Goal: Transaction & Acquisition: Purchase product/service

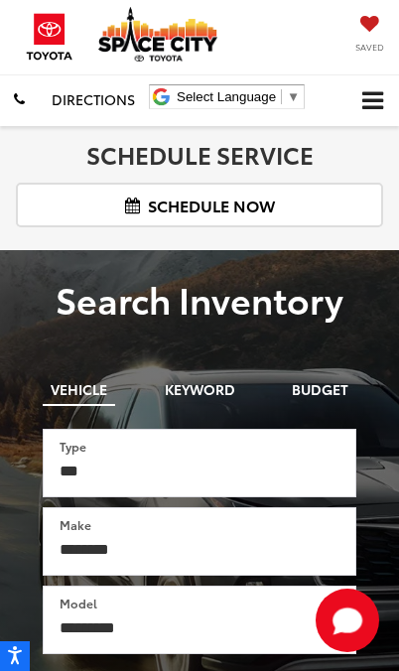
click at [374, 96] on span "Click to show site navigation" at bounding box center [372, 101] width 21 height 19
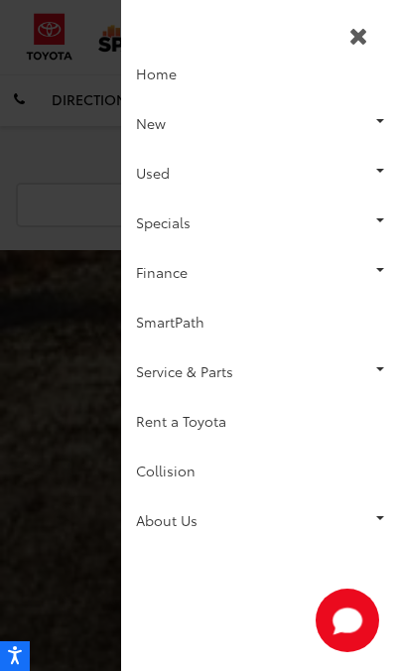
click at [294, 180] on link "Used" at bounding box center [260, 173] width 278 height 50
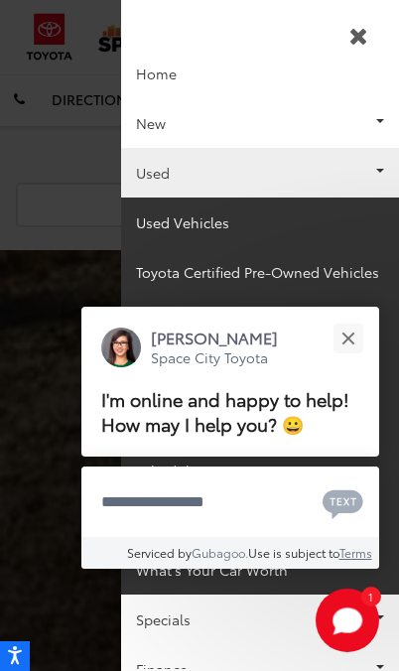
click at [355, 318] on button "Close" at bounding box center [347, 337] width 43 height 43
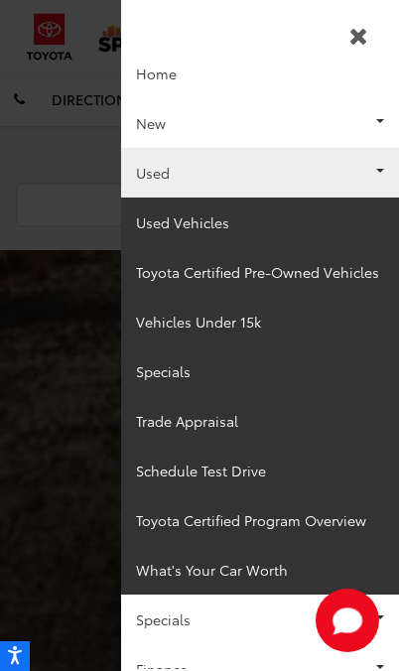
click at [191, 218] on link "Used Vehicles" at bounding box center [260, 222] width 278 height 50
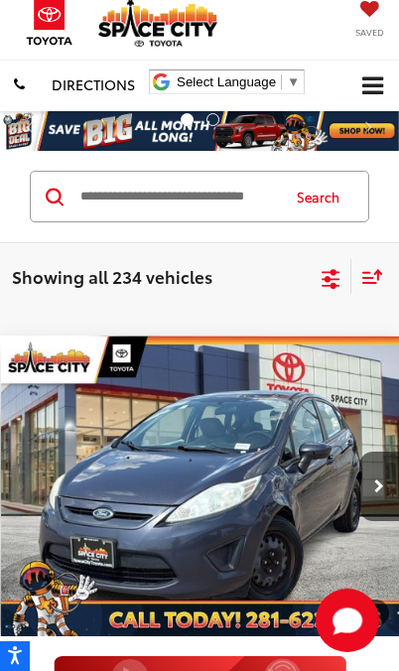
scroll to position [17, 0]
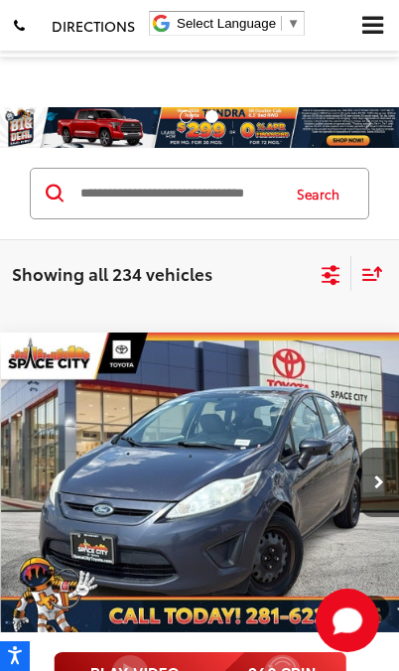
click at [328, 276] on icon "Select filters" at bounding box center [330, 271] width 18 height 13
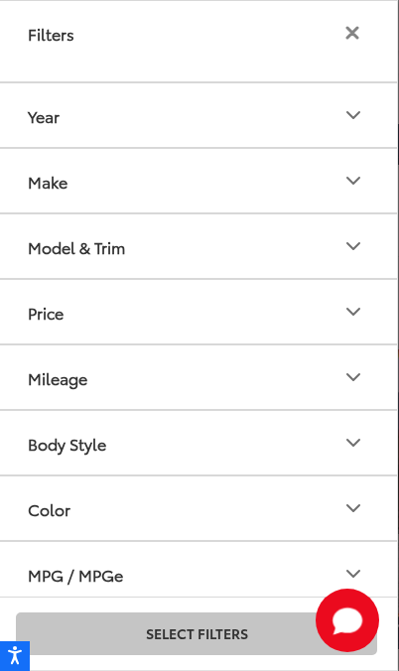
click at [368, 242] on button "Model & Trim" at bounding box center [196, 245] width 401 height 63
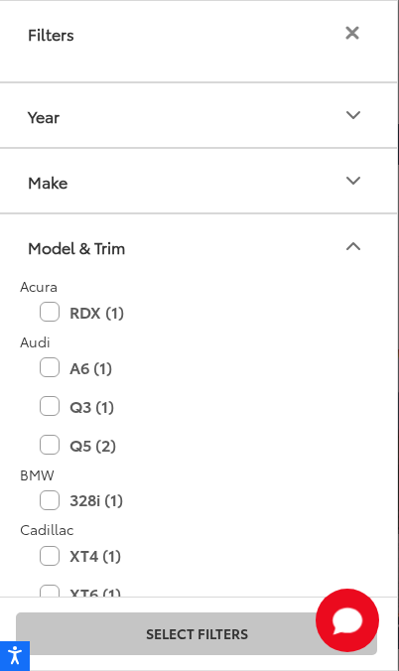
click at [335, 175] on button "Make" at bounding box center [196, 180] width 401 height 63
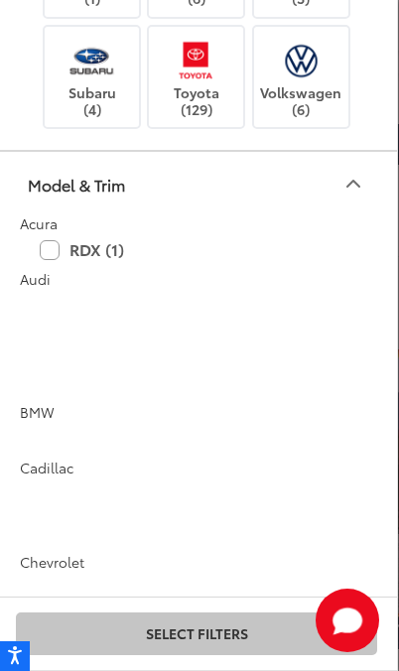
scroll to position [657, 0]
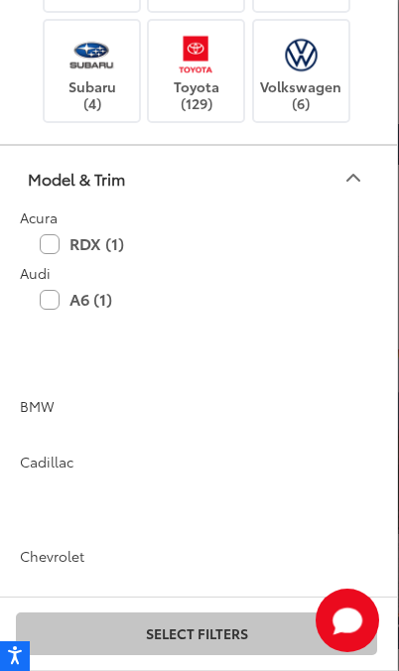
click at [202, 77] on img at bounding box center [196, 54] width 55 height 47
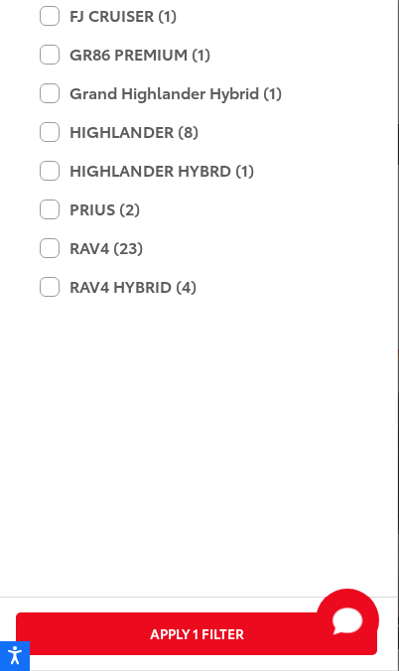
scroll to position [1274, 0]
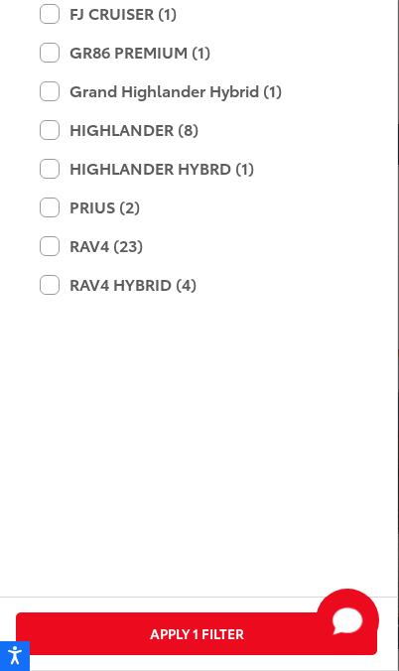
click at [264, 186] on label "HIGHLANDER HYBRD (1)" at bounding box center [196, 168] width 313 height 35
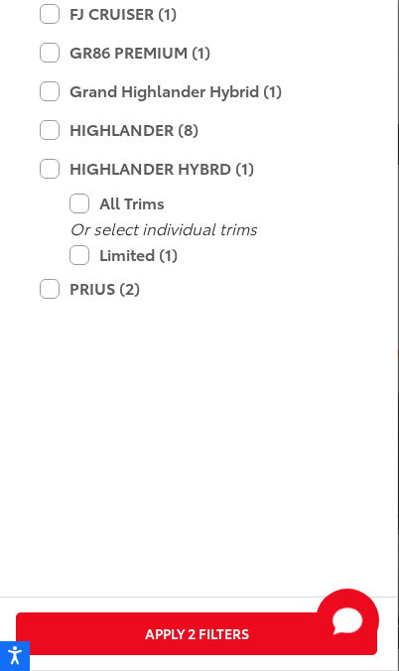
click at [234, 147] on label "HIGHLANDER (8)" at bounding box center [196, 129] width 313 height 35
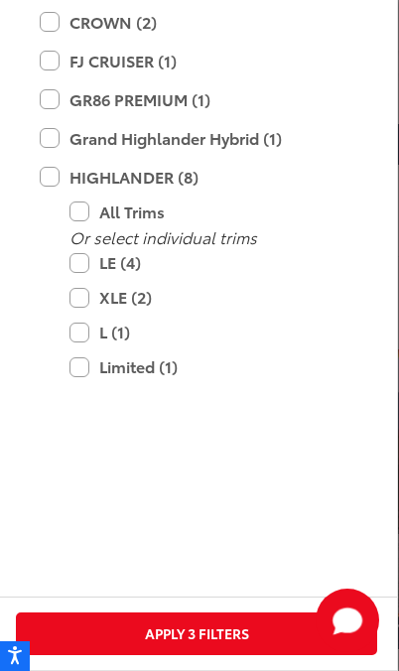
click at [270, 156] on label "Grand Highlander Hybrid (1)" at bounding box center [196, 138] width 313 height 35
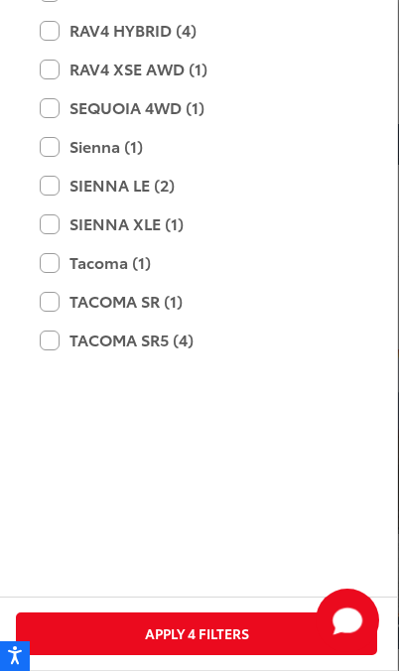
click at [222, 629] on button "Apply 4 Filters" at bounding box center [196, 633] width 361 height 43
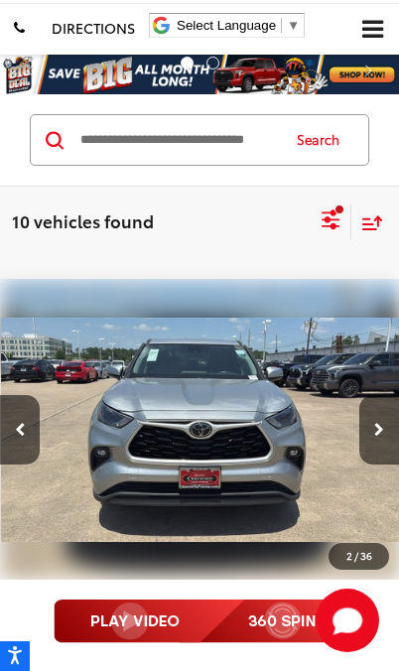
scroll to position [55, 0]
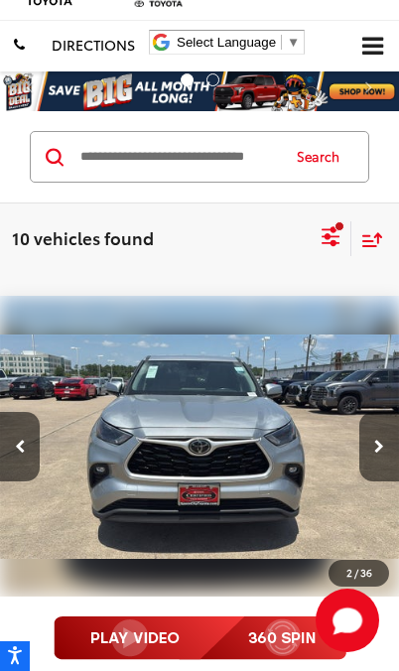
click at [377, 448] on icon "Next image" at bounding box center [379, 446] width 10 height 14
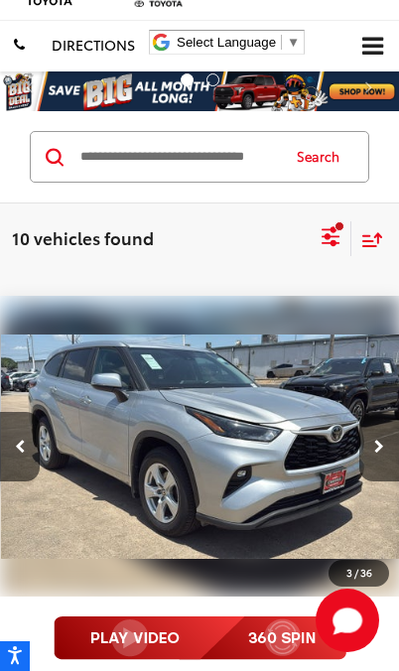
click at [385, 450] on button "Next image" at bounding box center [379, 446] width 40 height 69
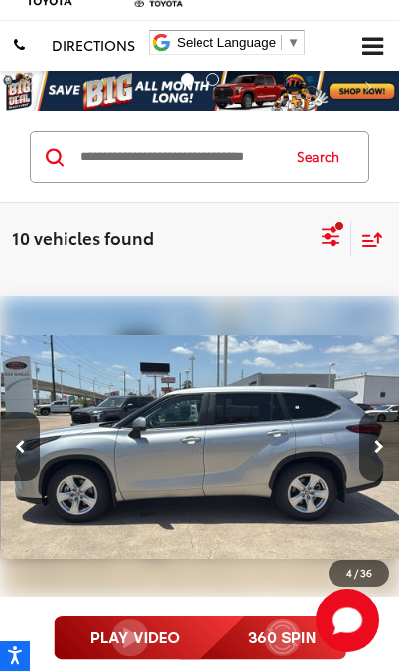
click at [384, 446] on button "Next image" at bounding box center [379, 446] width 40 height 69
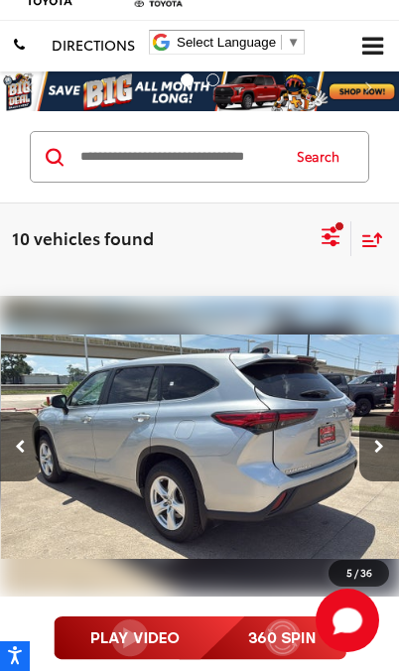
click at [381, 446] on icon "Next image" at bounding box center [379, 446] width 10 height 14
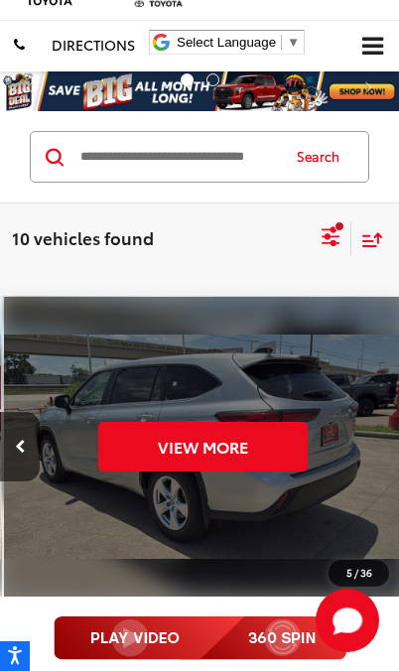
scroll to position [0, 2009]
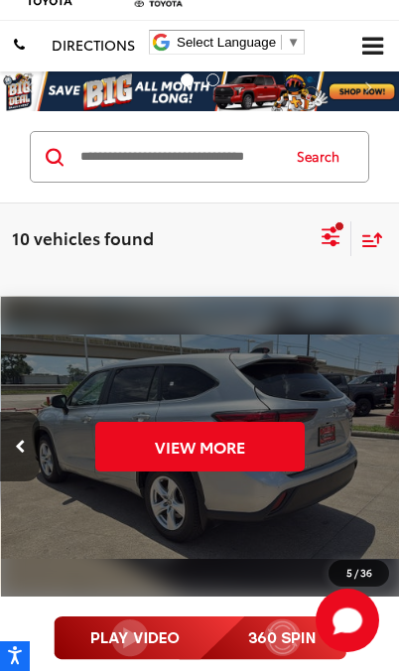
click at [387, 445] on div "View More" at bounding box center [200, 447] width 399 height 300
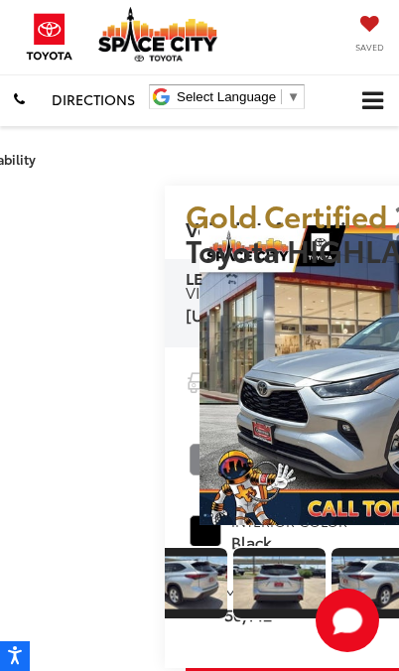
scroll to position [0, 625]
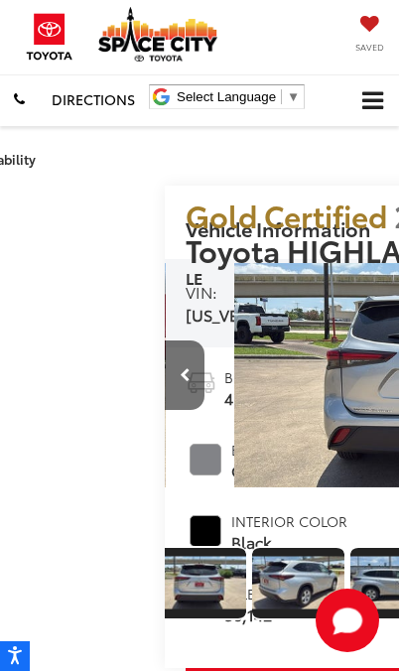
scroll to position [0, 639]
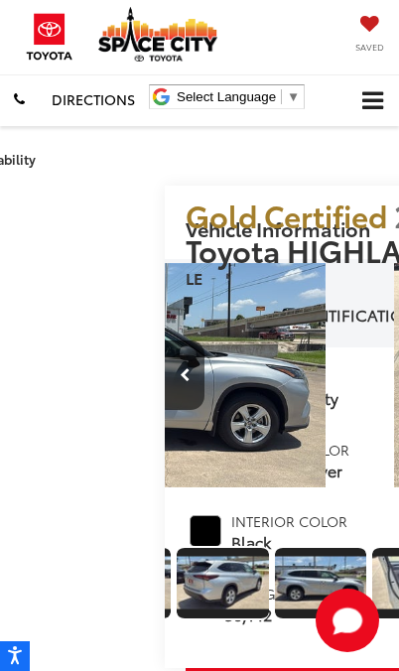
scroll to position [0, 722]
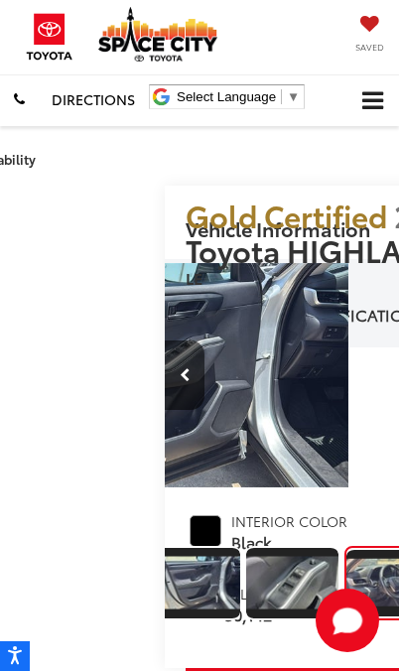
scroll to position [0, 933]
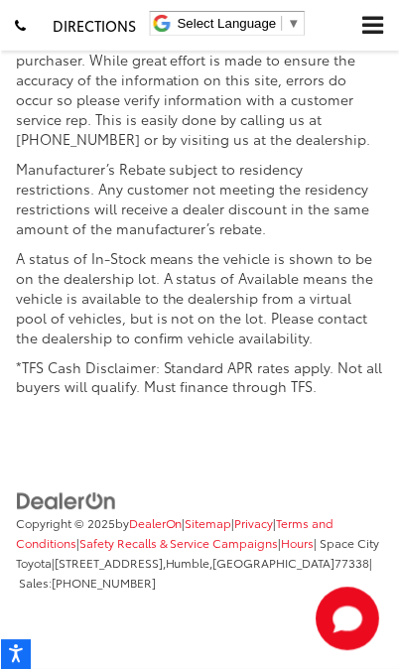
scroll to position [12934, 0]
